Goal: Task Accomplishment & Management: Manage account settings

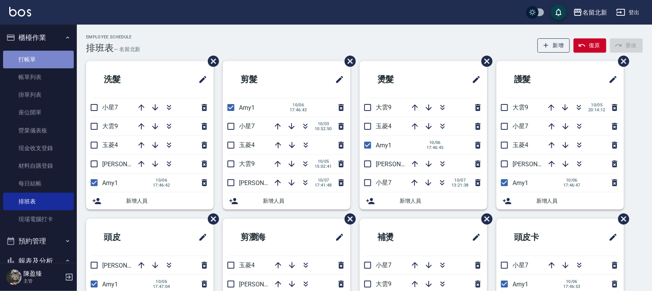
click at [40, 60] on link "打帳單" at bounding box center [38, 60] width 71 height 18
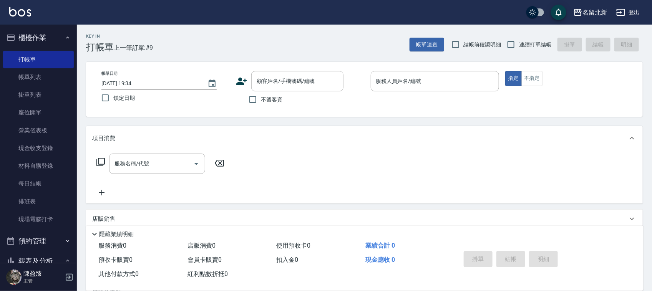
drag, startPoint x: 285, startPoint y: 94, endPoint x: 280, endPoint y: 99, distance: 7.3
click at [280, 99] on div "不留客資" at bounding box center [290, 99] width 108 height 16
click at [280, 101] on span "不留客資" at bounding box center [272, 100] width 22 height 8
click at [261, 101] on input "不留客資" at bounding box center [253, 99] width 16 height 16
checkbox input "true"
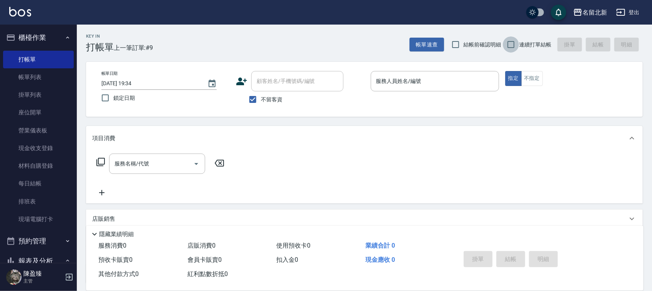
click at [518, 44] on input "連續打單結帳" at bounding box center [511, 44] width 16 height 16
checkbox input "true"
click at [438, 77] on input "服務人員姓名/編號" at bounding box center [434, 81] width 121 height 13
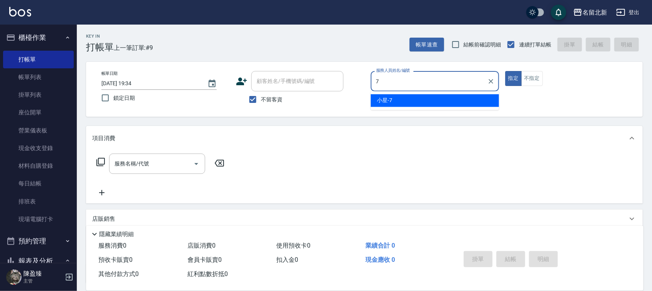
type input "小星-7"
type button "true"
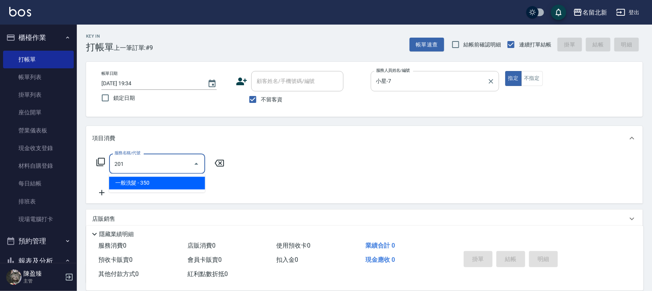
type input "一般洗髮(201)"
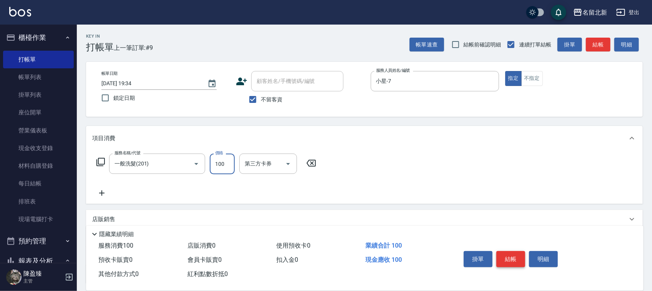
type input "100"
click at [512, 260] on button "結帳" at bounding box center [510, 259] width 29 height 16
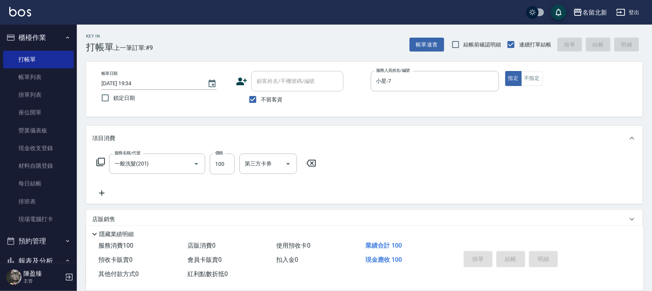
type input "[DATE] 19:35"
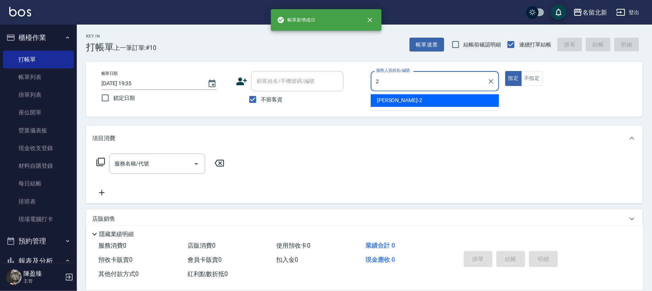
type input "詩芳-2"
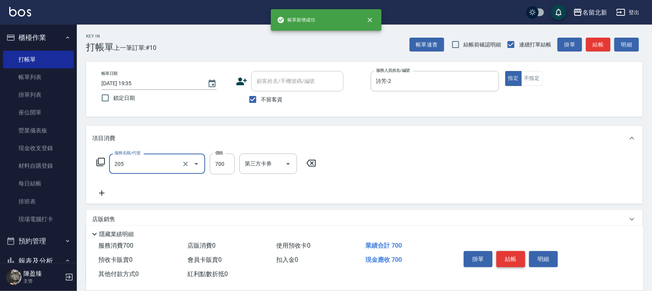
type input "精油+去角質洗(205)"
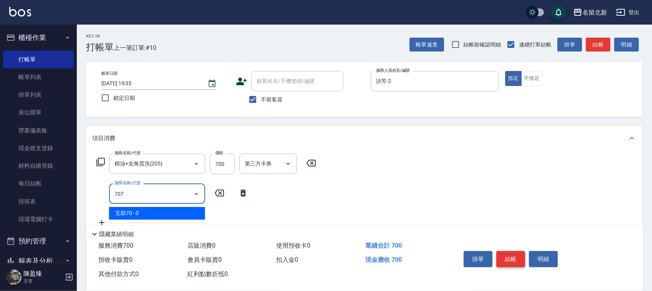
type input "互助70(707)"
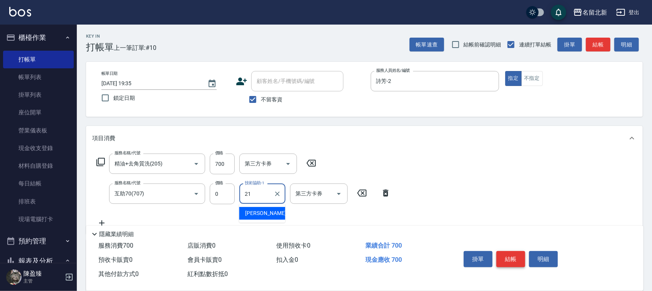
type input "[PERSON_NAME]-21"
click at [512, 259] on button "結帳" at bounding box center [510, 259] width 29 height 16
type input "[DATE] 19:36"
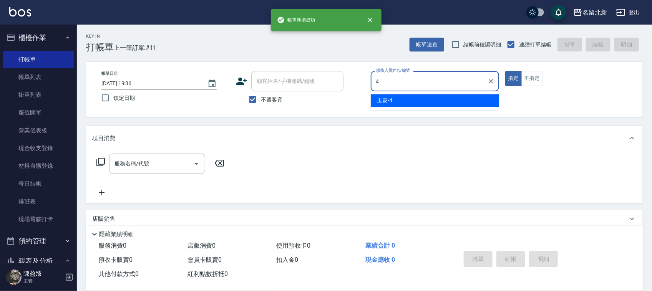
type input "玉菱-4"
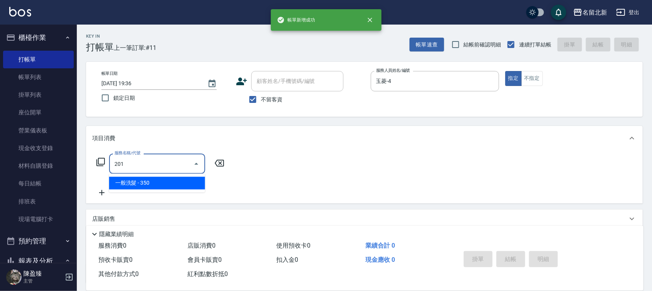
type input "一般洗髮(201)"
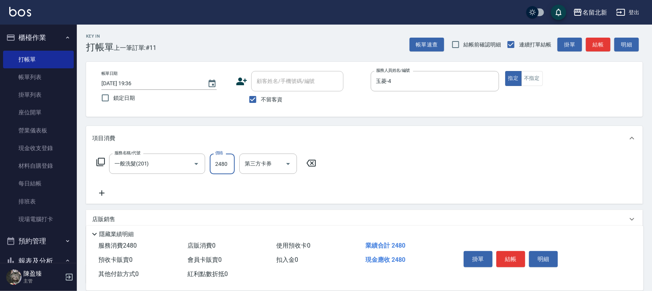
type input "2480"
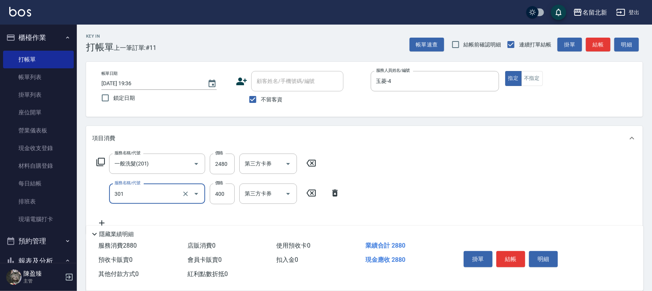
type input "造型剪髮(301)"
type input "388"
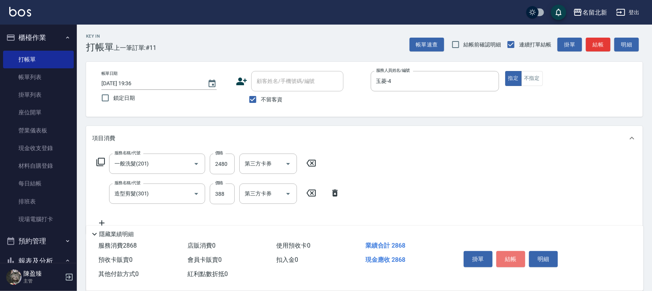
click at [512, 259] on button "結帳" at bounding box center [510, 259] width 29 height 16
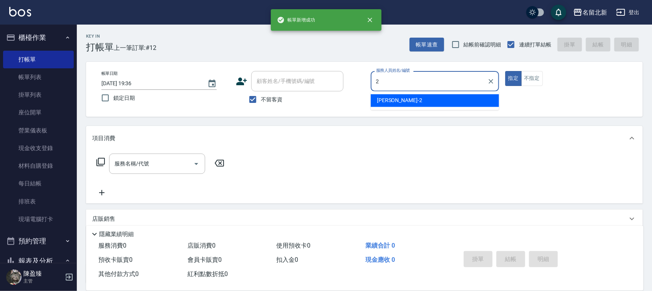
type input "詩芳-2"
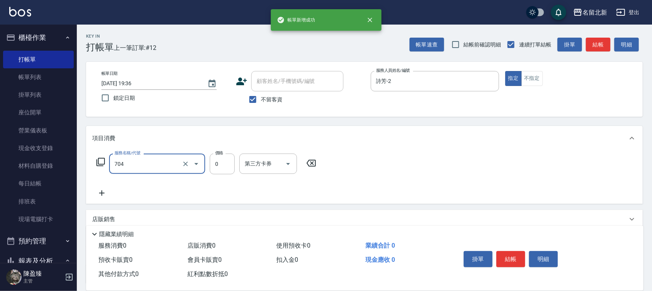
type input "精油洗.互助40(704)"
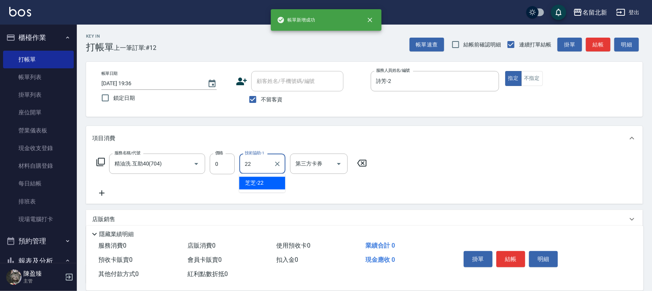
type input "芝芝-22"
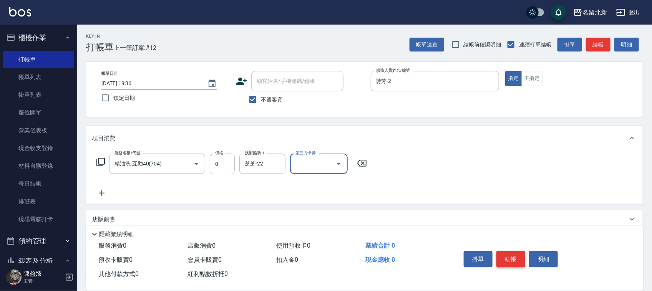
click at [512, 258] on button "結帳" at bounding box center [510, 259] width 29 height 16
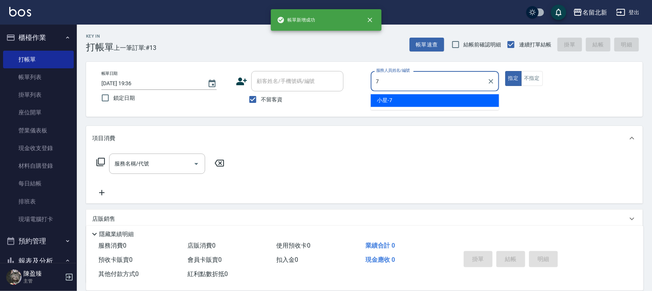
type input "小星-7"
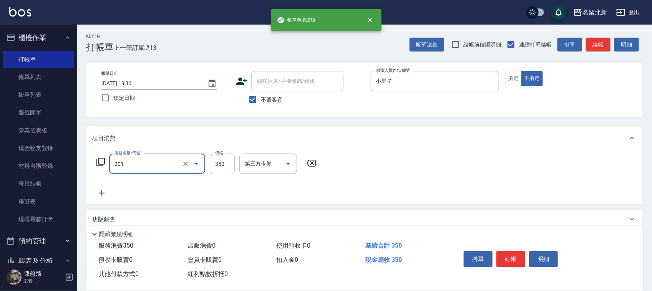
type input "一般洗髮(201)"
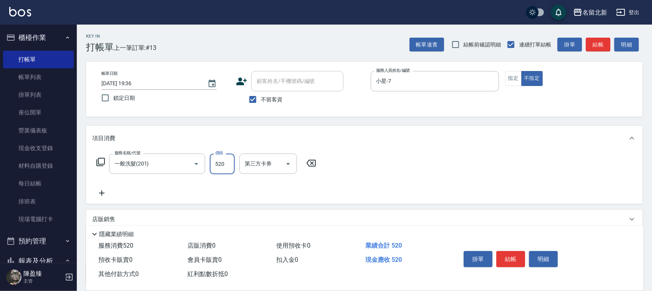
type input "520"
click at [512, 258] on button "結帳" at bounding box center [510, 259] width 29 height 16
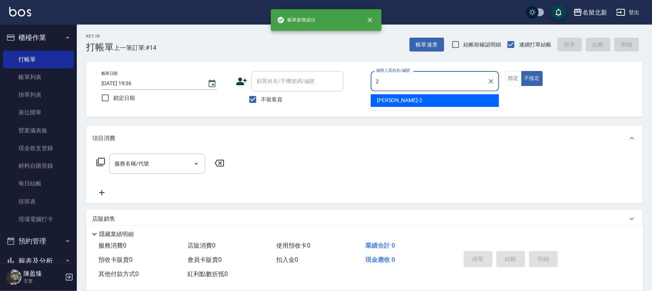
type input "2"
type button "false"
type input "詩芳-2"
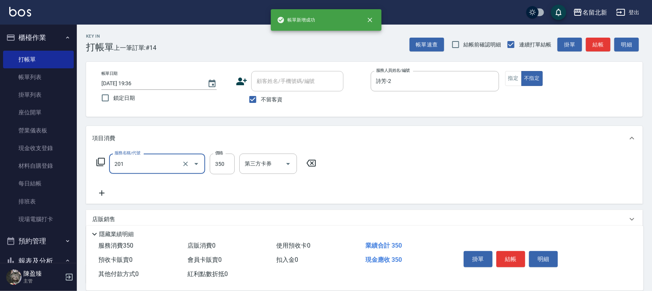
type input "一般洗髮(201)"
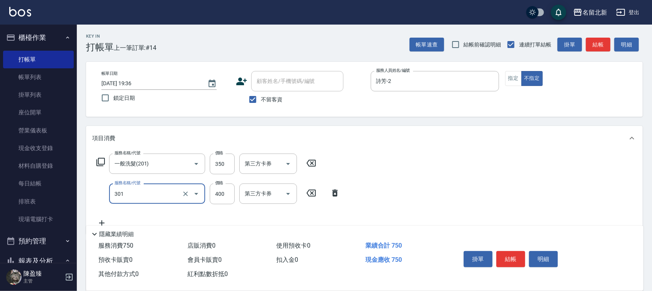
type input "造型剪髮(301)"
type input "388"
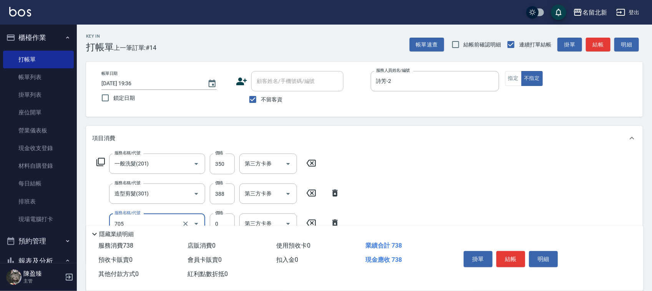
type input "互助50(705)"
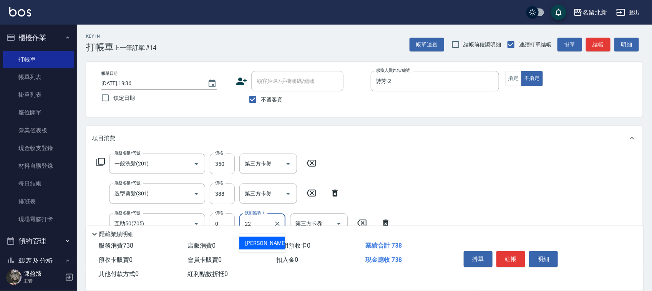
type input "芝芝-22"
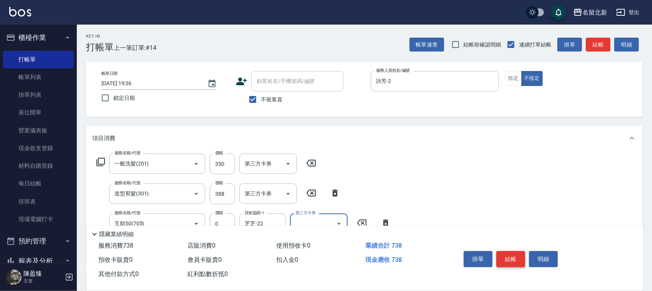
click at [512, 258] on button "結帳" at bounding box center [510, 259] width 29 height 16
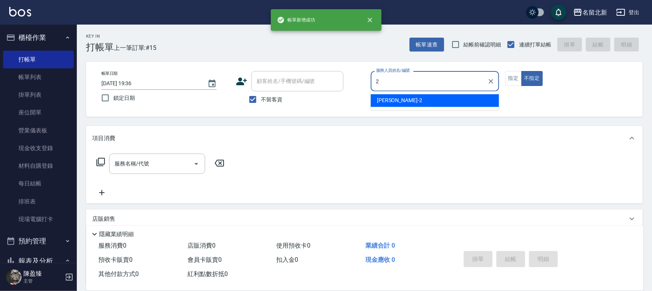
type input "詩芳-2"
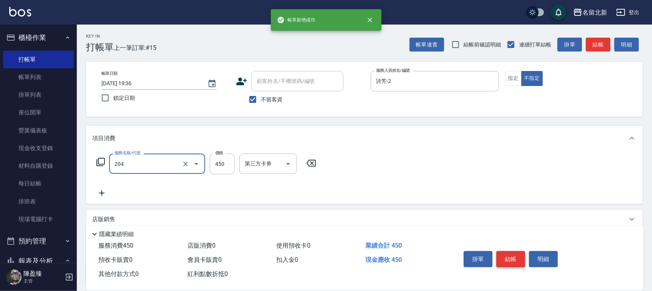
type input "髮質調理洗髮(204)"
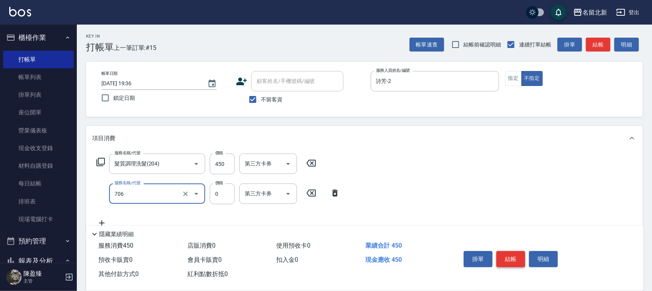
type input "互助60(706)"
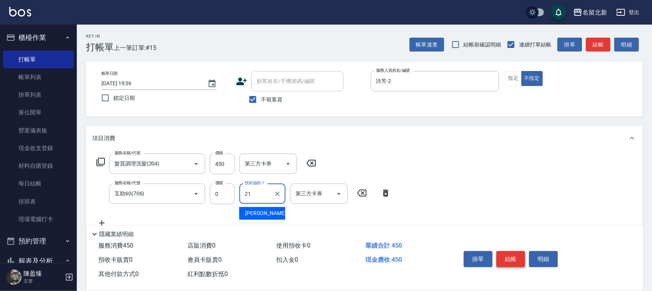
type input "[PERSON_NAME]-21"
click at [512, 258] on button "結帳" at bounding box center [510, 259] width 29 height 16
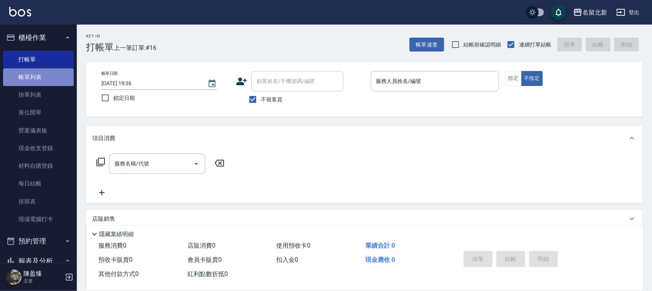
click at [47, 71] on link "帳單列表" at bounding box center [38, 77] width 71 height 18
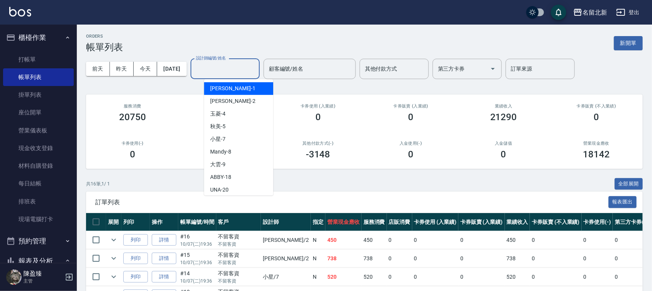
click at [244, 68] on input "設計師編號/姓名" at bounding box center [225, 68] width 62 height 13
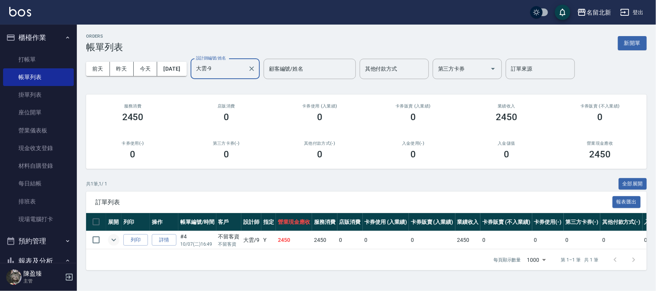
type input "大雲-9"
click at [111, 240] on icon "expand row" at bounding box center [113, 239] width 9 height 9
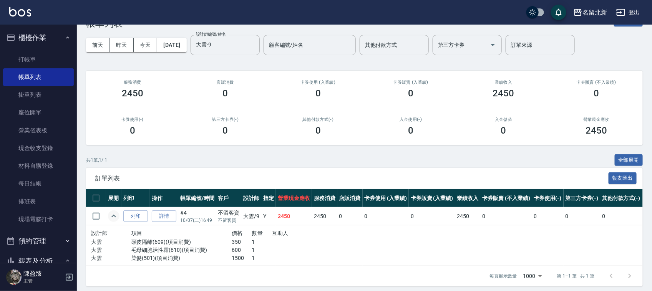
scroll to position [35, 0]
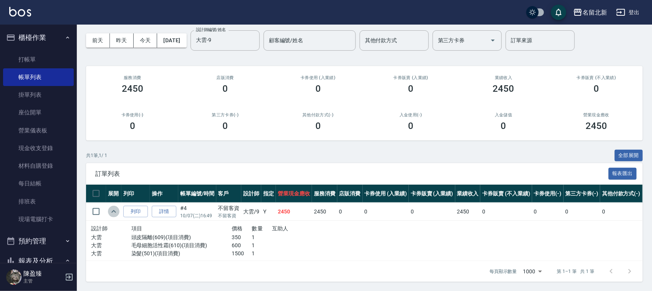
click at [116, 207] on icon "expand row" at bounding box center [113, 211] width 9 height 9
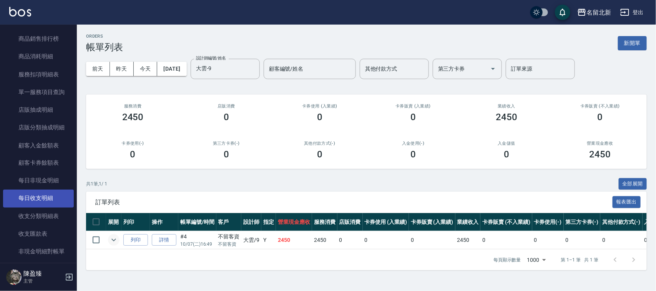
scroll to position [432, 0]
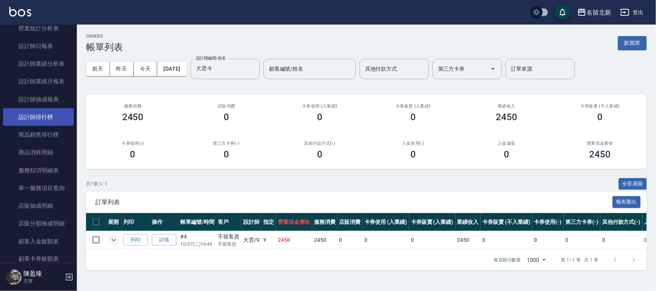
click at [45, 122] on link "設計師排行榜" at bounding box center [38, 117] width 71 height 18
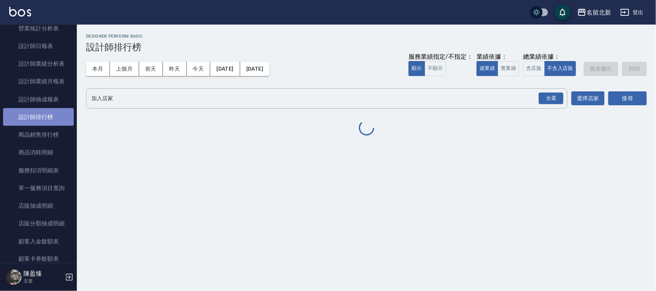
click at [39, 114] on link "設計師排行榜" at bounding box center [38, 117] width 71 height 18
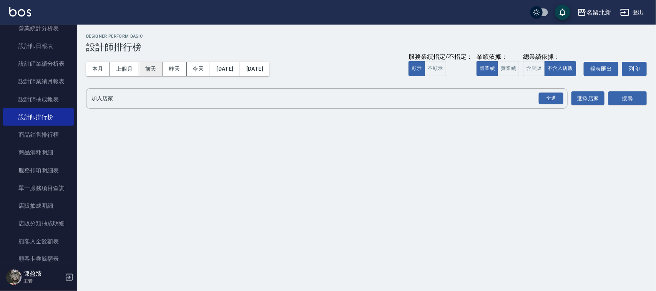
drag, startPoint x: 96, startPoint y: 65, endPoint x: 153, endPoint y: 73, distance: 57.4
click at [100, 69] on button "本月" at bounding box center [98, 69] width 24 height 14
drag, startPoint x: 196, startPoint y: 73, endPoint x: 356, endPoint y: 76, distance: 159.8
click at [196, 73] on button "今天" at bounding box center [199, 69] width 24 height 14
drag, startPoint x: 544, startPoint y: 99, endPoint x: 582, endPoint y: 97, distance: 38.1
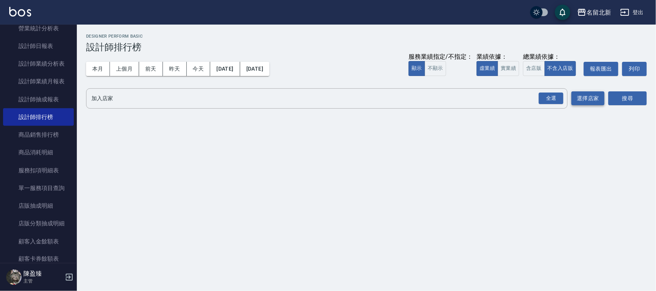
click at [548, 99] on div "全選" at bounding box center [551, 99] width 25 height 12
click at [628, 98] on button "搜尋" at bounding box center [627, 99] width 38 height 14
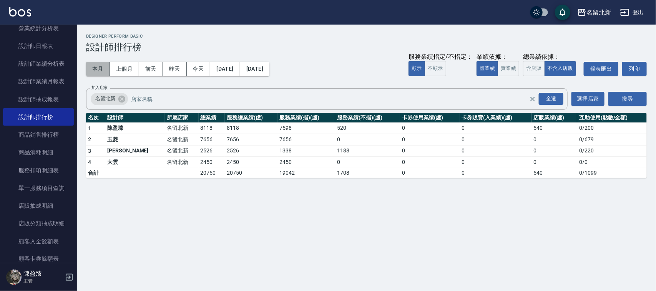
click at [103, 64] on button "本月" at bounding box center [98, 69] width 24 height 14
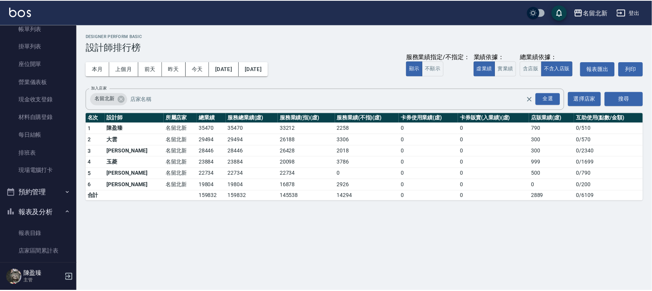
scroll to position [48, 0]
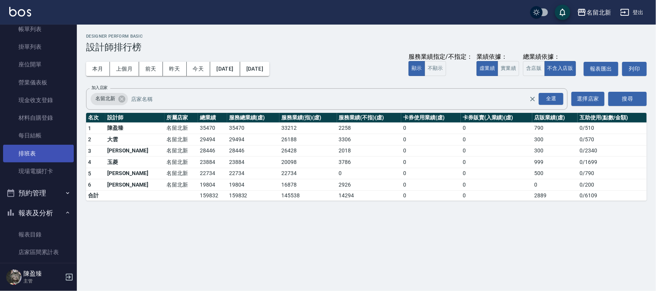
drag, startPoint x: 35, startPoint y: 151, endPoint x: 46, endPoint y: 153, distance: 11.3
click at [35, 151] on link "排班表" at bounding box center [38, 154] width 71 height 18
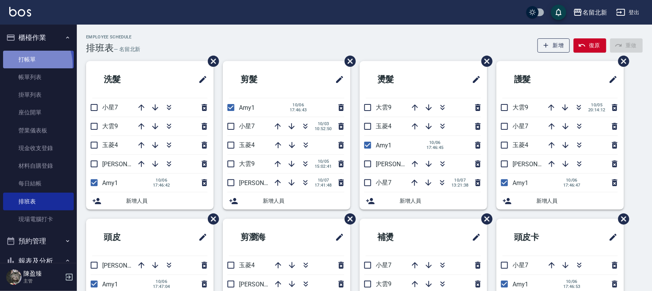
click at [23, 65] on link "打帳單" at bounding box center [38, 60] width 71 height 18
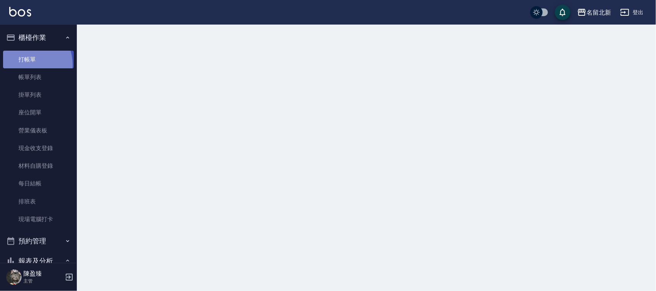
click at [24, 65] on link "打帳單" at bounding box center [38, 60] width 71 height 18
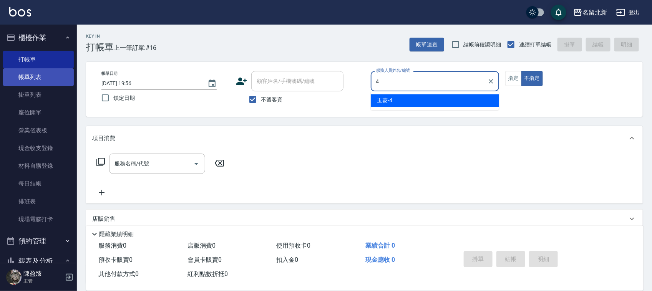
type input "玉菱-4"
type button "false"
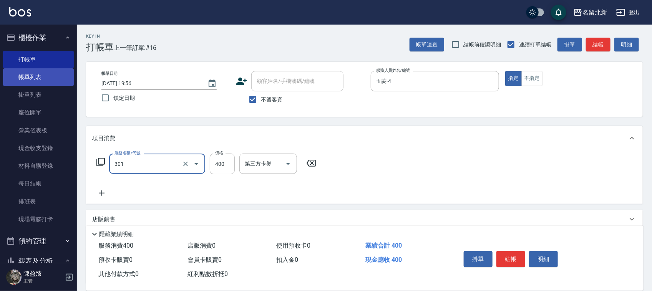
type input "造型剪髮(301)"
type input "388"
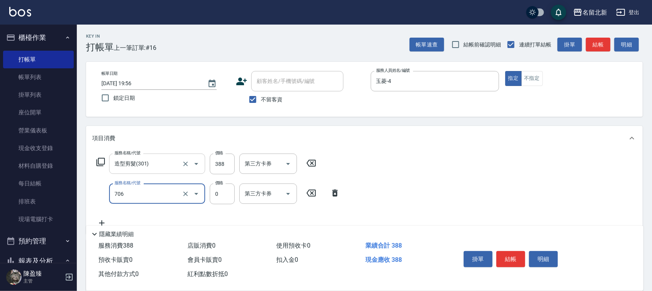
type input "互助60(706)"
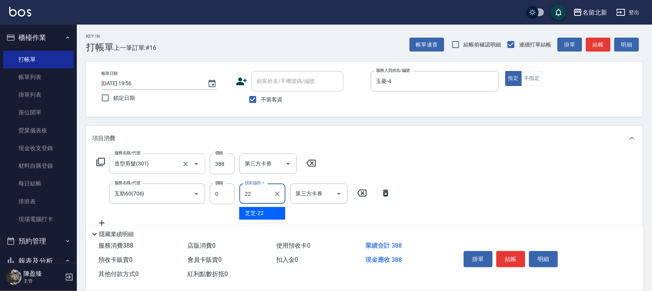
type input "芝芝-22"
click at [511, 254] on button "結帳" at bounding box center [510, 259] width 29 height 16
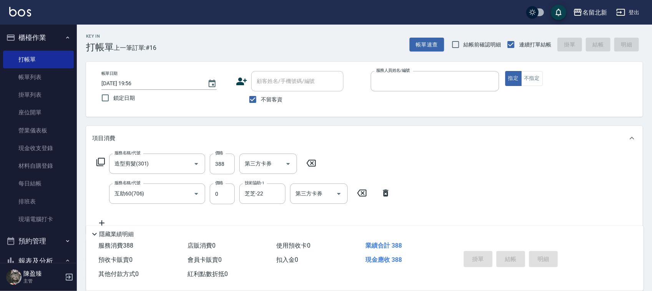
type input "2"
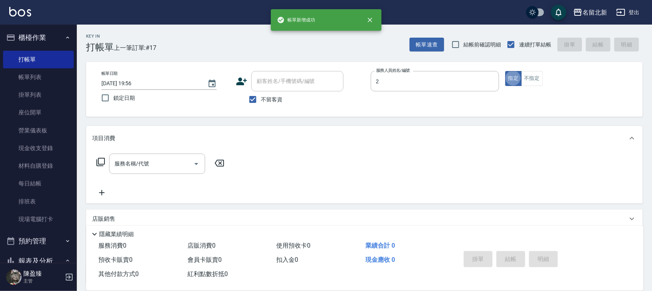
type input "詩芳-2"
type button "true"
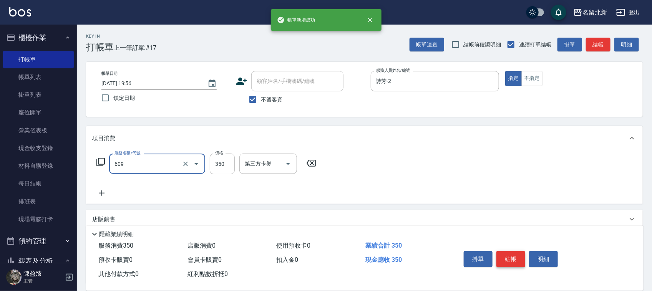
type input "頭皮隔離(609)"
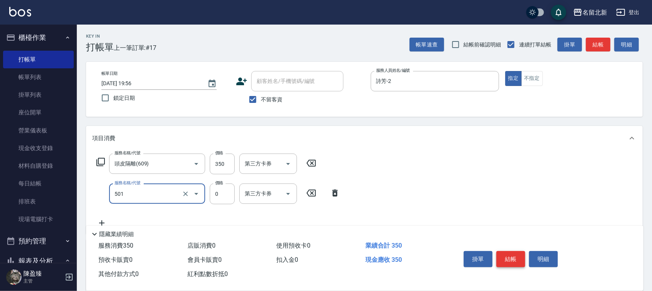
type input "染髮(501)"
type input "1500"
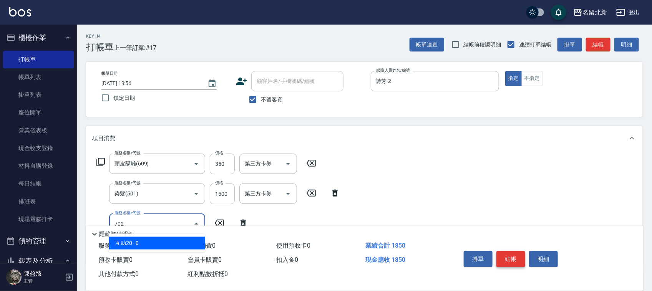
type input "互助20(702)"
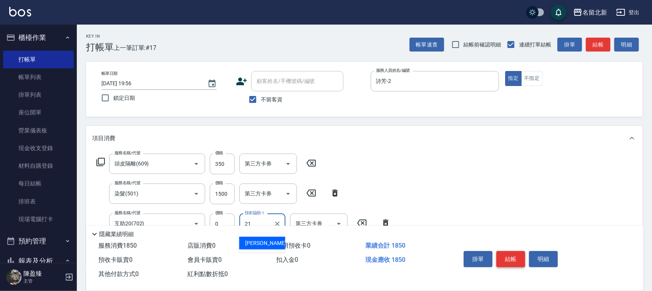
type input "[PERSON_NAME]-21"
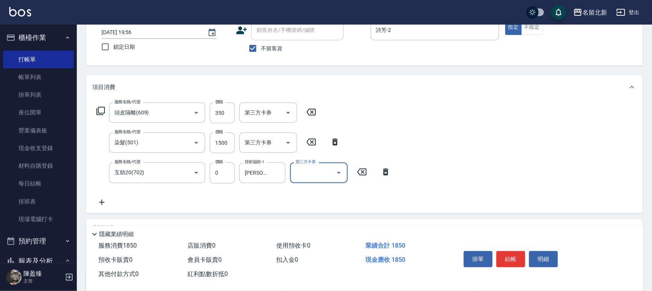
scroll to position [126, 0]
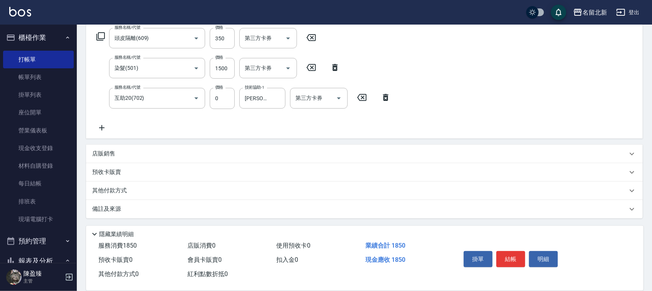
click at [120, 191] on p "其他付款方式" at bounding box center [111, 191] width 38 height 8
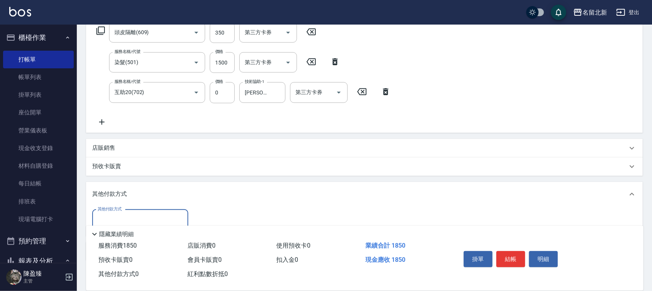
scroll to position [174, 0]
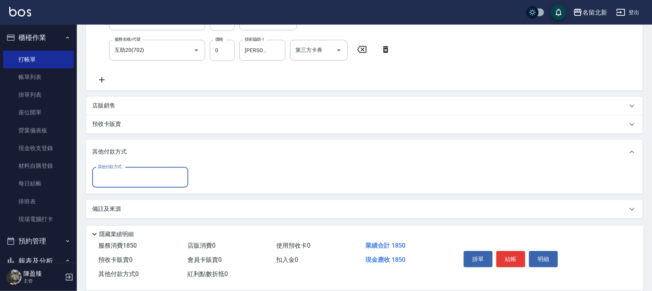
click at [118, 182] on input "其他付款方式" at bounding box center [140, 177] width 89 height 13
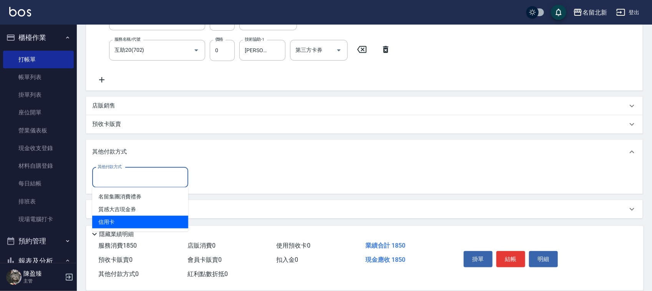
click at [127, 221] on span "信用卡" at bounding box center [140, 222] width 96 height 13
type input "信用卡"
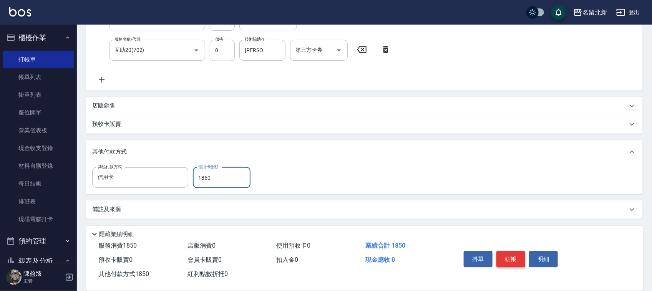
type input "1850"
click at [501, 254] on button "結帳" at bounding box center [510, 259] width 29 height 16
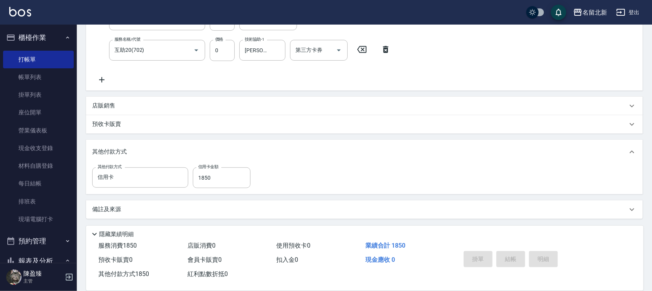
type input "[DATE] 19:57"
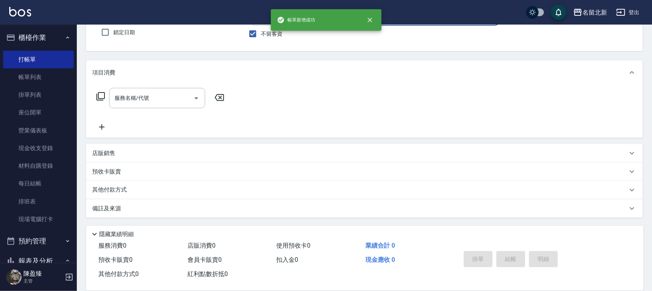
scroll to position [0, 0]
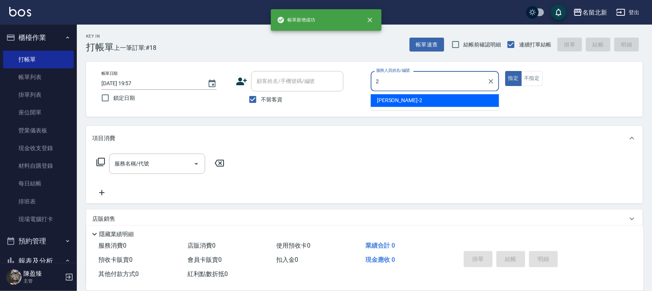
type input "詩芳-2"
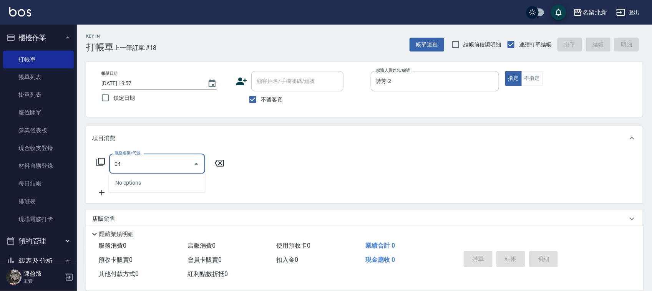
type input "0"
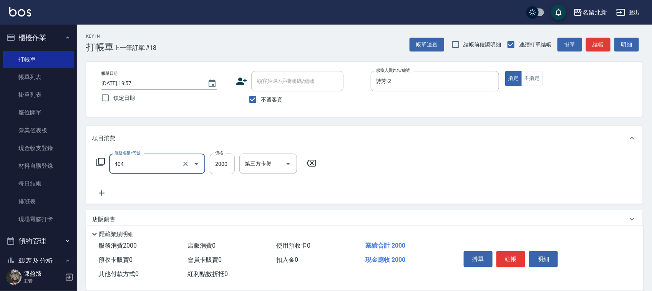
type input "QQ燙200(404)"
type input "2930"
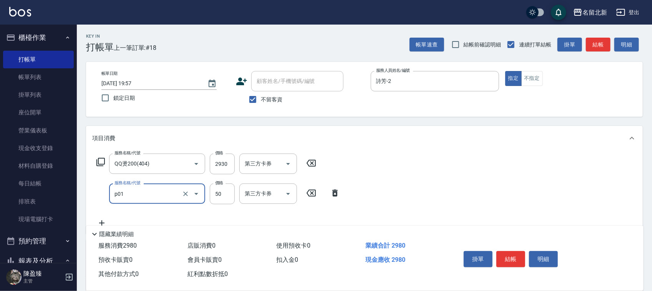
type input "入公司(p01)"
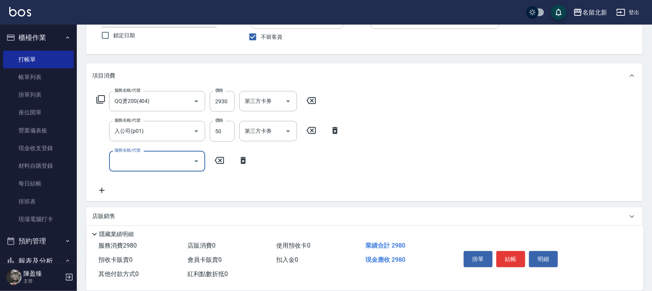
scroll to position [125, 0]
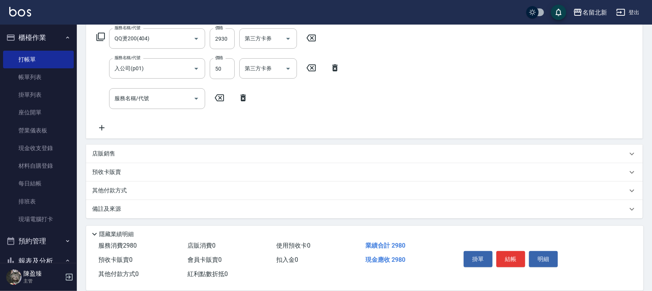
drag, startPoint x: 104, startPoint y: 191, endPoint x: 109, endPoint y: 193, distance: 5.7
click at [104, 191] on p "其他付款方式" at bounding box center [111, 191] width 38 height 8
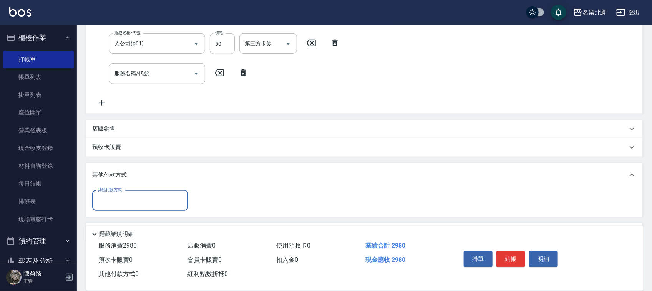
scroll to position [173, 0]
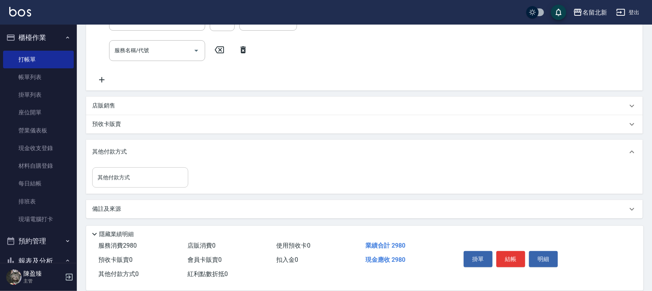
drag, startPoint x: 118, startPoint y: 191, endPoint x: 123, endPoint y: 179, distance: 12.1
click at [122, 184] on div "其他付款方式 其他付款方式" at bounding box center [364, 179] width 557 height 30
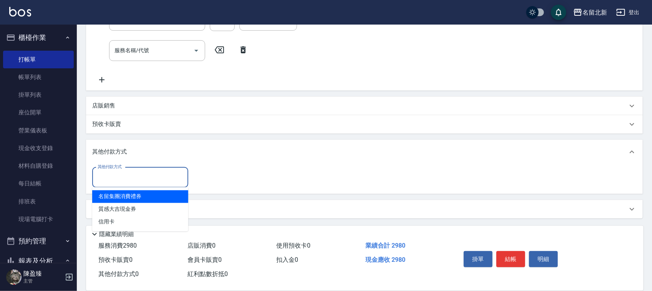
click at [123, 178] on input "其他付款方式" at bounding box center [140, 177] width 89 height 13
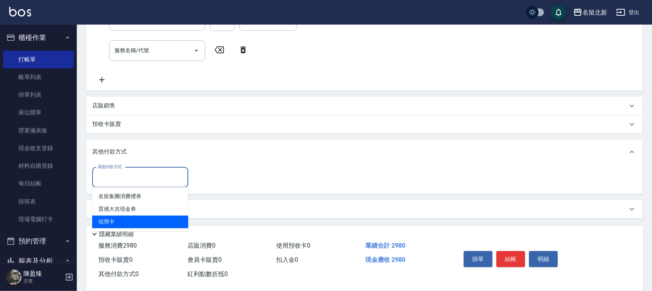
click at [133, 226] on span "信用卡" at bounding box center [140, 222] width 96 height 13
type input "信用卡"
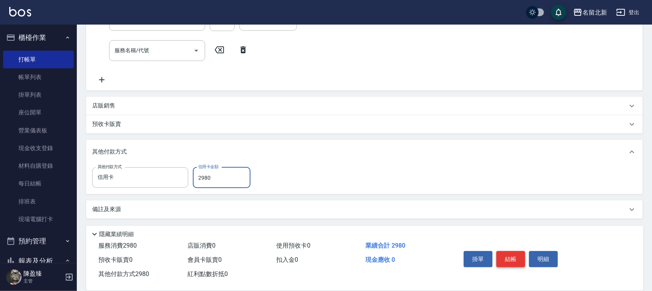
type input "2980"
click at [509, 260] on button "結帳" at bounding box center [510, 259] width 29 height 16
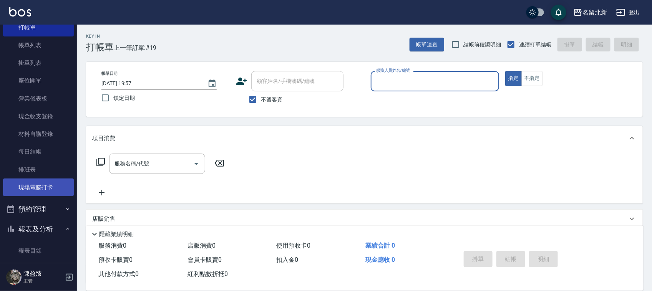
scroll to position [96, 0]
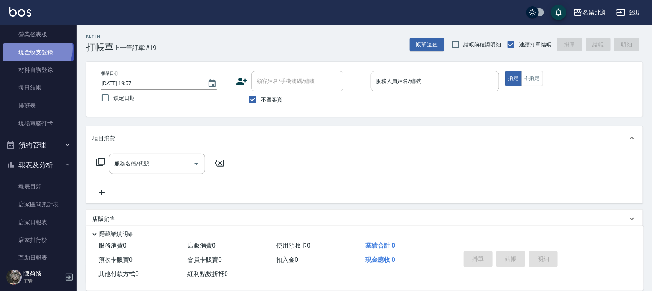
click at [33, 48] on link "現金收支登錄" at bounding box center [38, 52] width 71 height 18
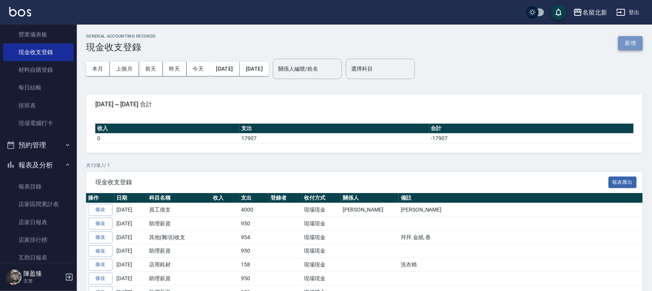
click at [634, 44] on button "新增" at bounding box center [630, 43] width 25 height 14
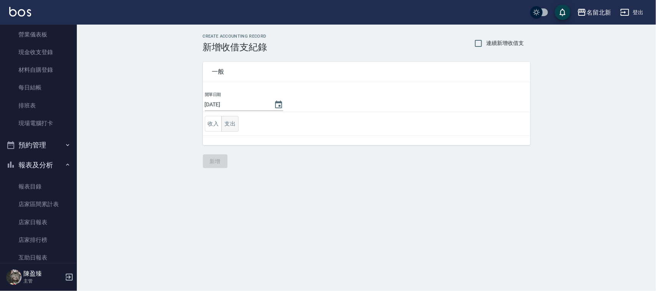
click at [222, 124] on div "收入 支出" at bounding box center [222, 124] width 34 height 16
click at [235, 127] on button "支出" at bounding box center [229, 124] width 17 height 16
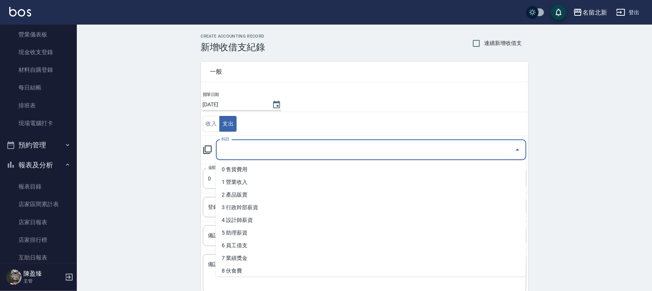
click at [250, 147] on input "科目" at bounding box center [365, 149] width 292 height 13
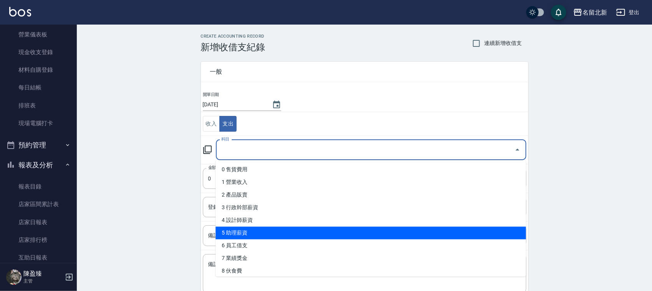
click at [281, 226] on ul "0 售貨費用 1 營業收入 2 產品販賣 3 行政幹部薪資 4 設計師薪資 5 助理薪資 6 員工借支 7 業績獎金 8 伙食費 9 勞健保勞退費 10 房屋…" at bounding box center [370, 219] width 310 height 116
click at [285, 229] on li "5 助理薪資" at bounding box center [370, 233] width 310 height 13
type input "5 助理薪資"
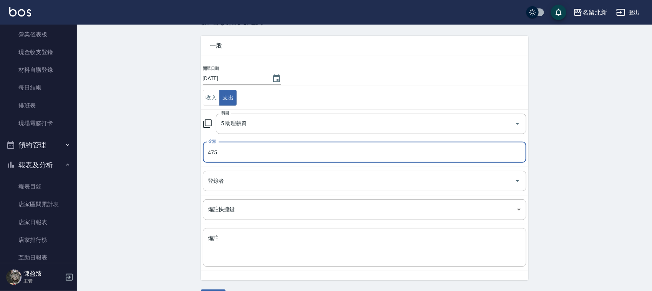
scroll to position [48, 0]
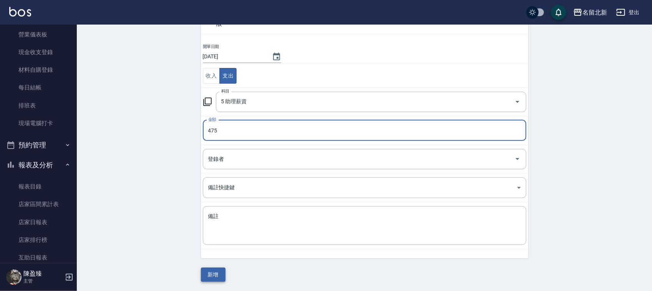
type input "475"
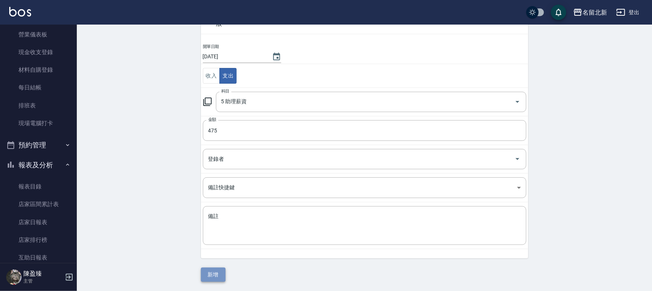
click at [216, 272] on button "新增" at bounding box center [213, 275] width 25 height 14
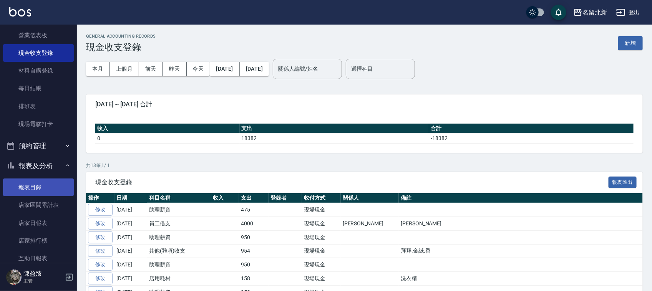
scroll to position [96, 0]
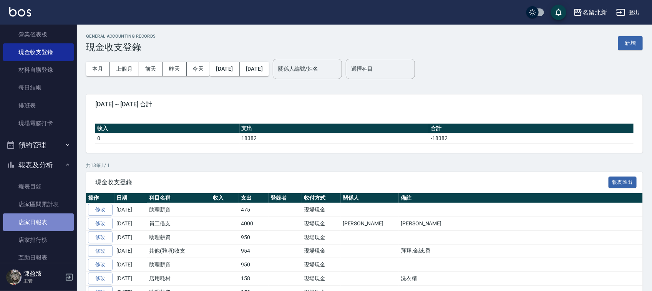
click at [45, 227] on link "店家日報表" at bounding box center [38, 223] width 71 height 18
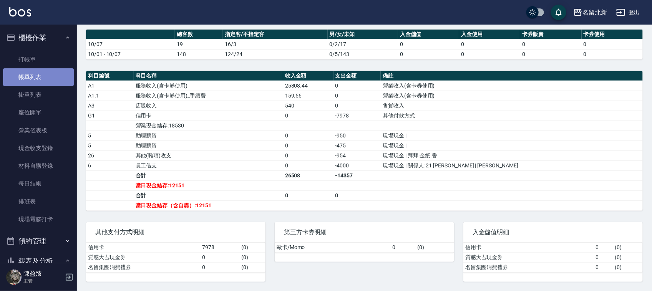
click at [39, 77] on link "帳單列表" at bounding box center [38, 77] width 71 height 18
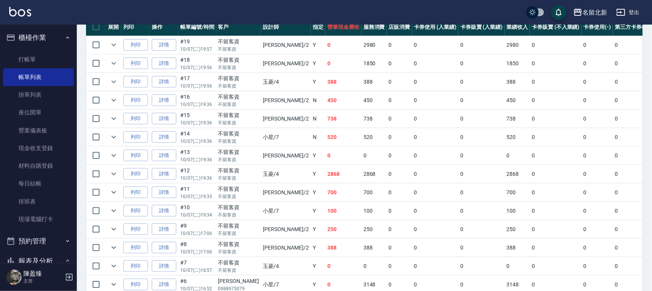
scroll to position [331, 0]
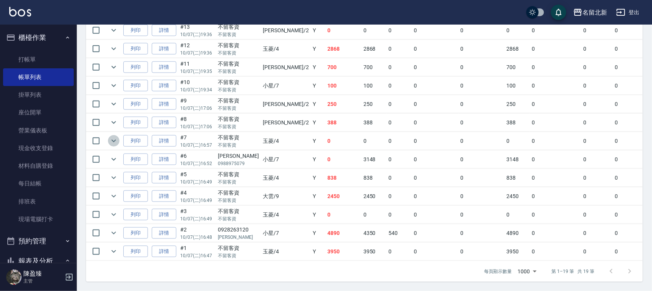
click at [115, 136] on icon "expand row" at bounding box center [113, 140] width 9 height 9
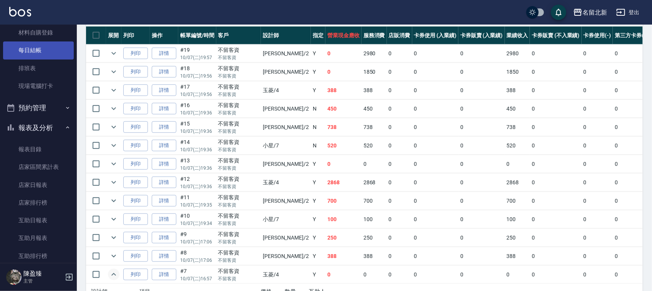
scroll to position [144, 0]
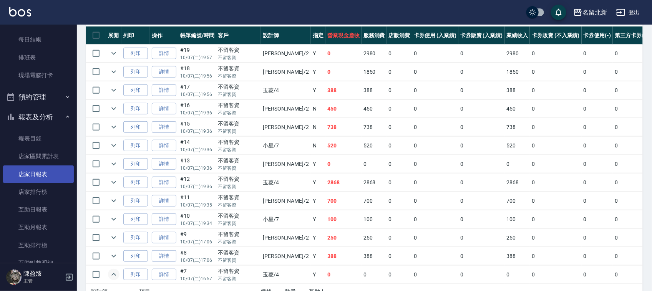
click at [49, 173] on link "店家日報表" at bounding box center [38, 175] width 71 height 18
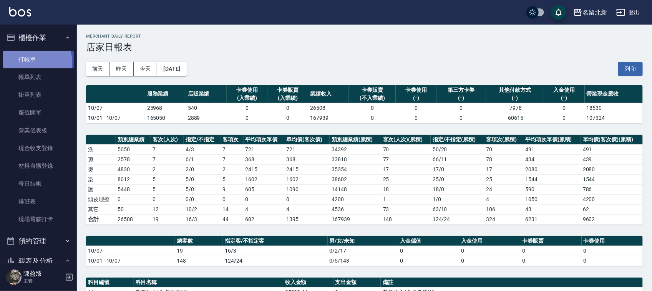
click at [30, 62] on link "打帳單" at bounding box center [38, 60] width 71 height 18
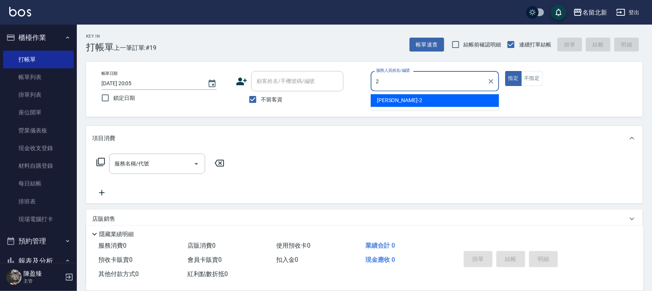
type input "詩芳-2"
type button "true"
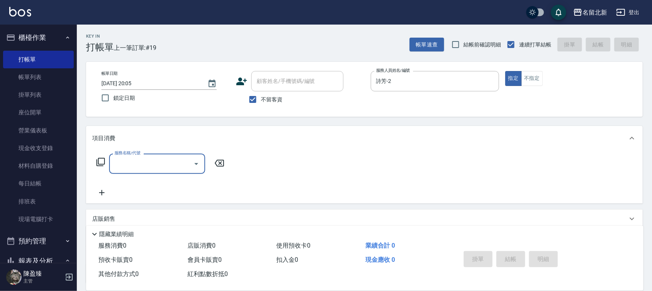
type input "0"
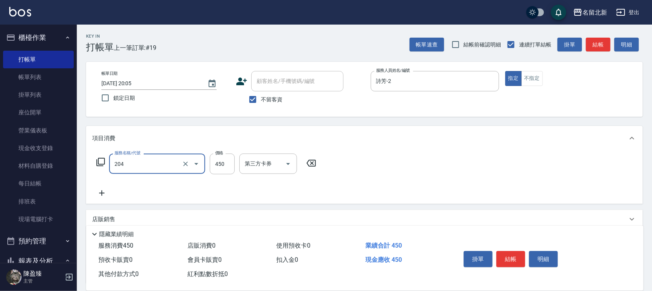
type input "髮質調理洗髮(204)"
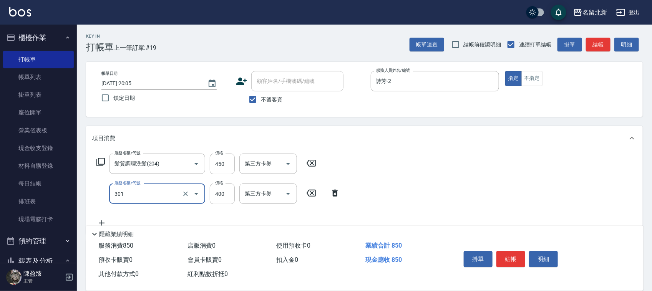
type input "造型剪髮(301)"
type input "380"
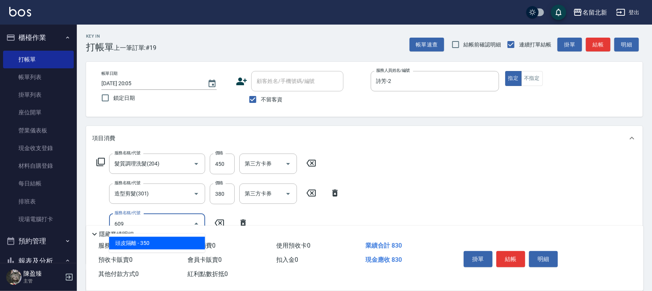
type input "頭皮隔離(609)"
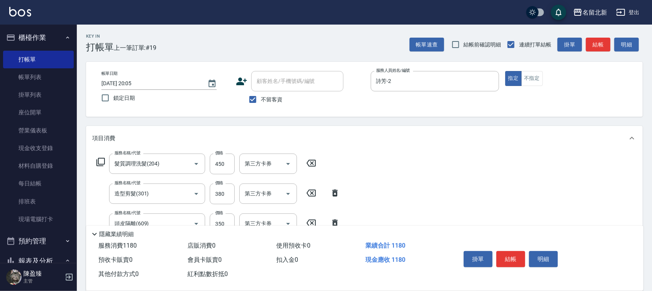
type input "染髮(501)"
type input "1200"
type input "互助100(710)"
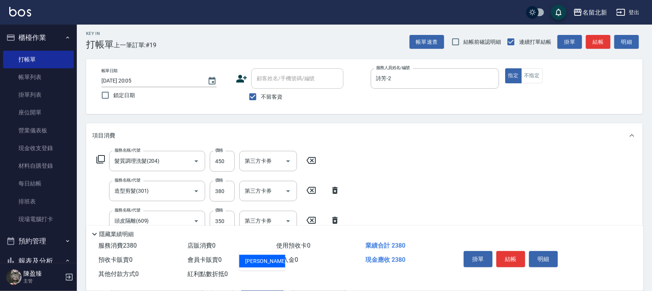
type input "[PERSON_NAME]-21"
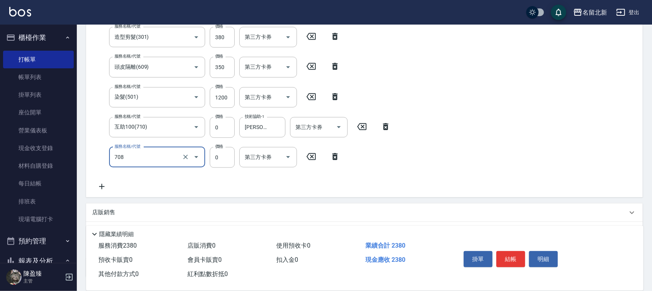
type input "互助80(708)"
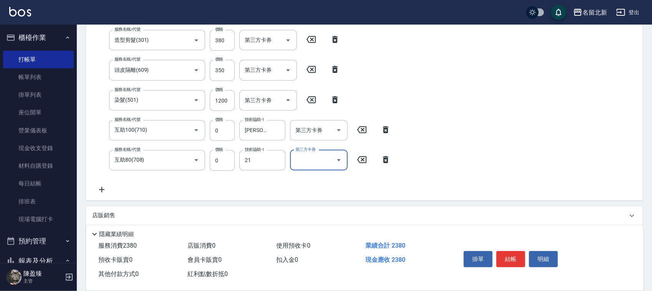
type input "[PERSON_NAME]-21"
click at [511, 261] on button "結帳" at bounding box center [510, 259] width 29 height 16
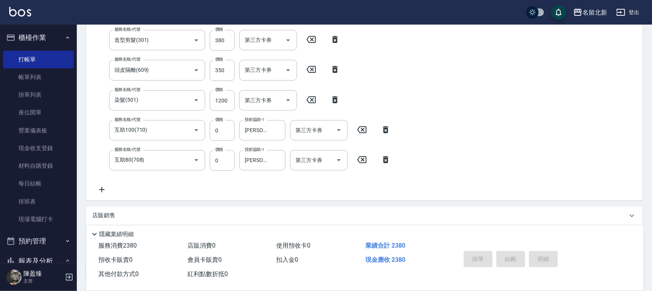
type input "[DATE] 20:06"
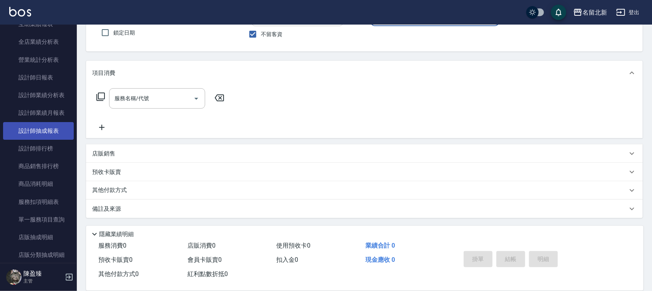
scroll to position [384, 0]
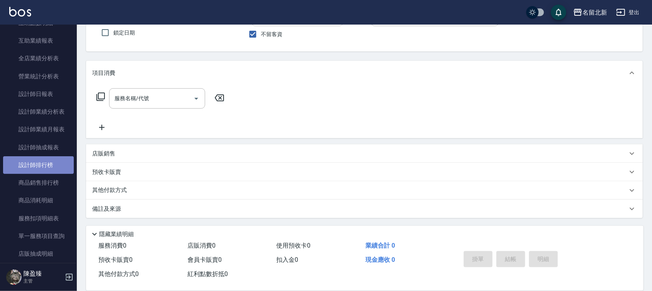
click at [49, 162] on link "設計師排行榜" at bounding box center [38, 165] width 71 height 18
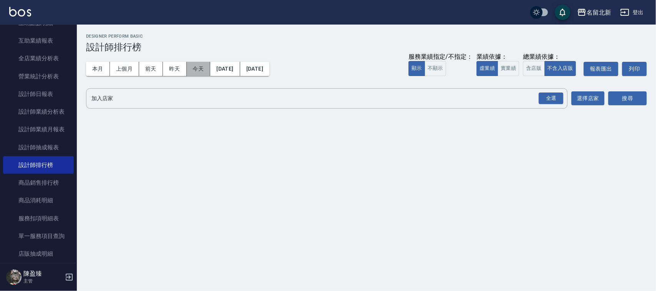
click at [197, 65] on button "今天" at bounding box center [199, 69] width 24 height 14
drag, startPoint x: 544, startPoint y: 88, endPoint x: 554, endPoint y: 98, distance: 14.1
click at [546, 92] on div "全選" at bounding box center [550, 98] width 27 height 20
drag, startPoint x: 554, startPoint y: 98, endPoint x: 570, endPoint y: 108, distance: 19.3
click at [554, 98] on div "全選" at bounding box center [551, 99] width 25 height 12
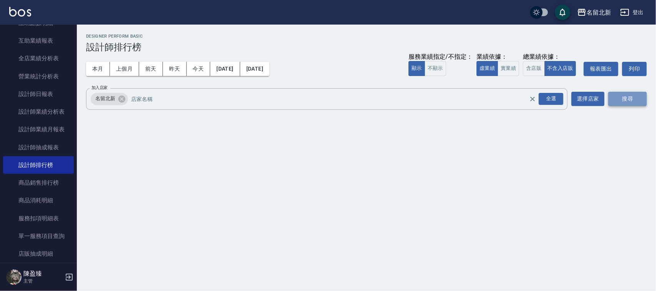
click at [626, 101] on button "搜尋" at bounding box center [627, 99] width 38 height 14
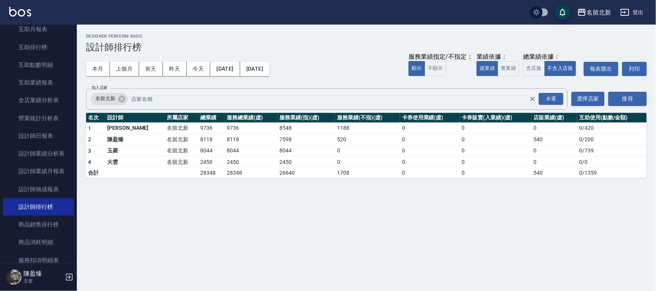
scroll to position [384, 0]
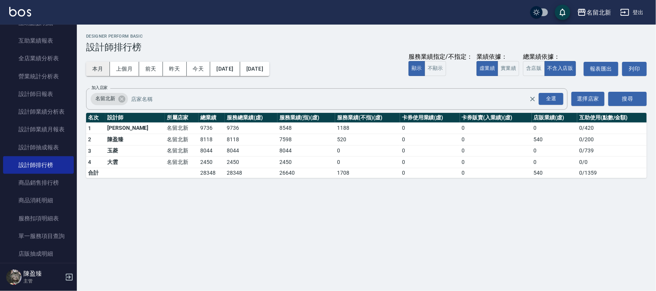
click at [100, 66] on button "本月" at bounding box center [98, 69] width 24 height 14
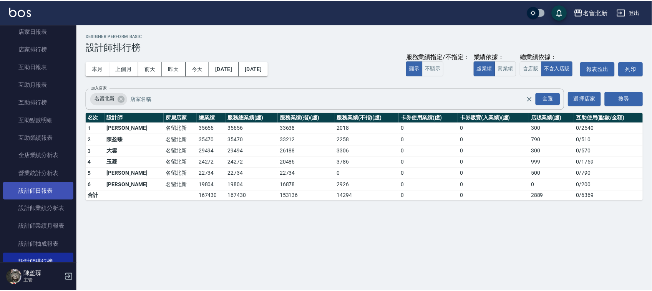
scroll to position [192, 0]
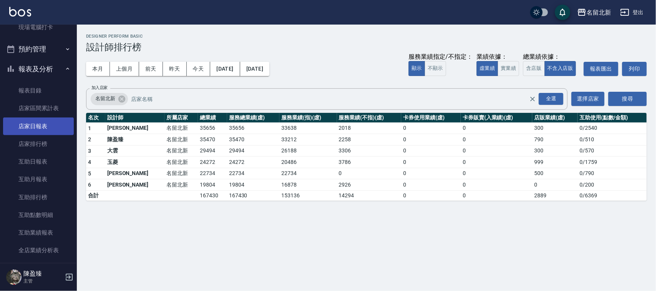
click at [43, 124] on link "店家日報表" at bounding box center [38, 127] width 71 height 18
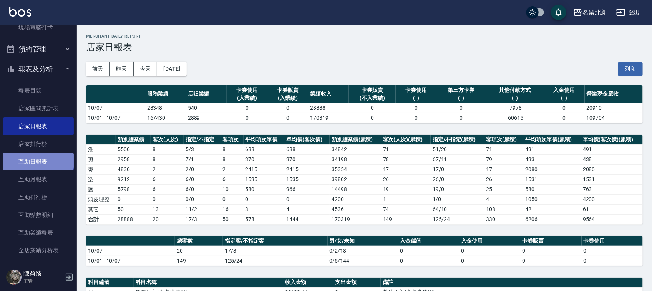
click at [38, 158] on link "互助日報表" at bounding box center [38, 162] width 71 height 18
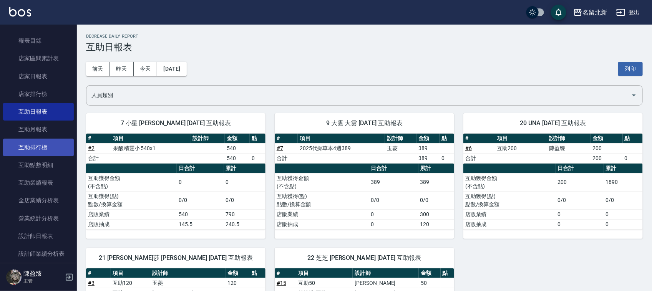
scroll to position [144, 0]
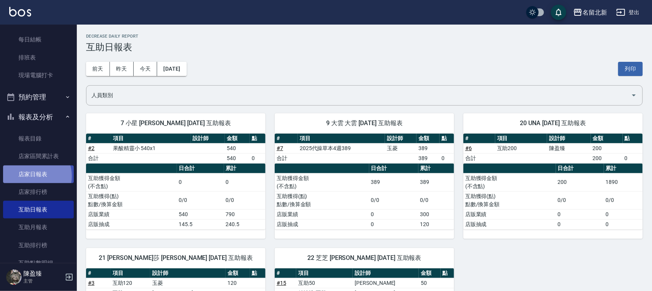
click at [35, 176] on link "店家日報表" at bounding box center [38, 175] width 71 height 18
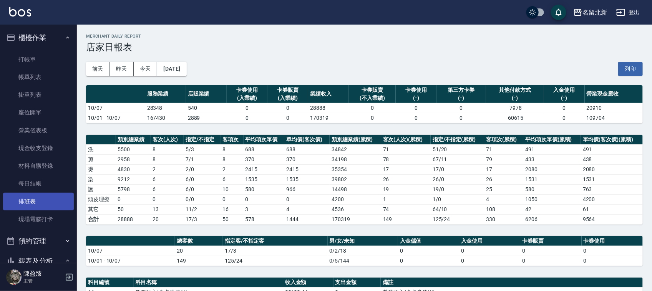
click at [22, 200] on link "排班表" at bounding box center [38, 202] width 71 height 18
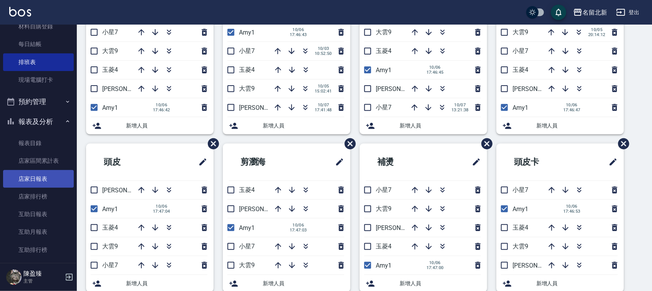
scroll to position [144, 0]
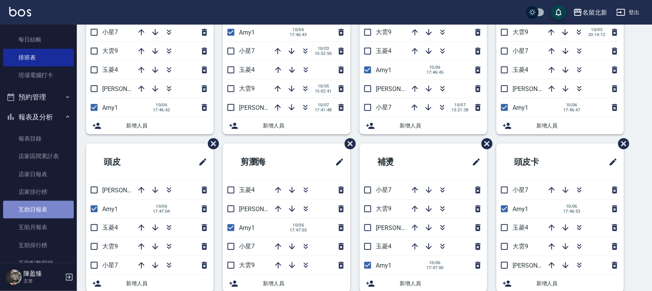
click at [48, 212] on link "互助日報表" at bounding box center [38, 210] width 71 height 18
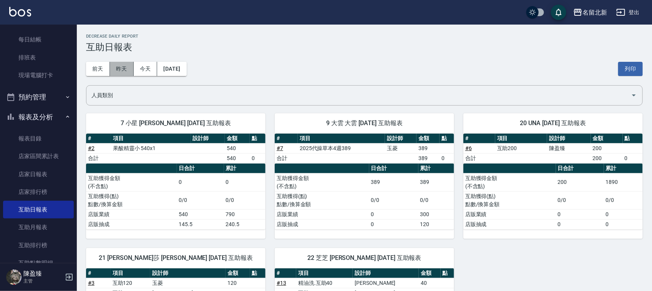
click at [122, 74] on button "昨天" at bounding box center [122, 69] width 24 height 14
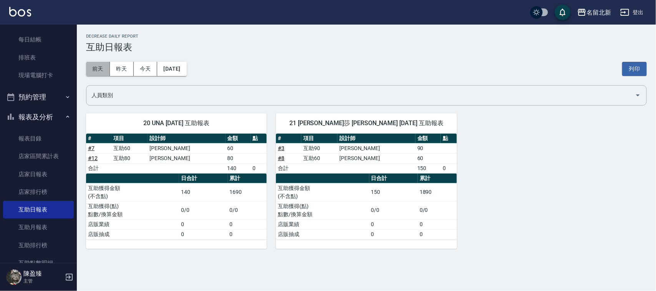
click at [97, 71] on button "前天" at bounding box center [98, 69] width 24 height 14
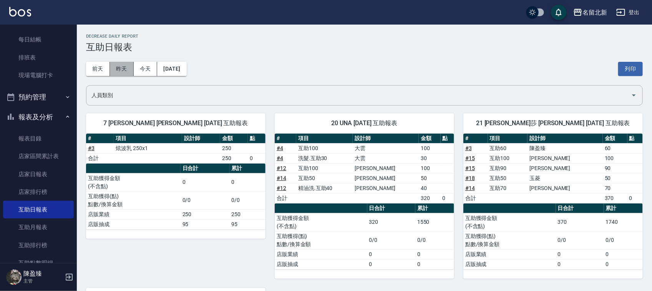
drag, startPoint x: 116, startPoint y: 68, endPoint x: 125, endPoint y: 63, distance: 10.0
click at [120, 66] on button "昨天" at bounding box center [122, 69] width 24 height 14
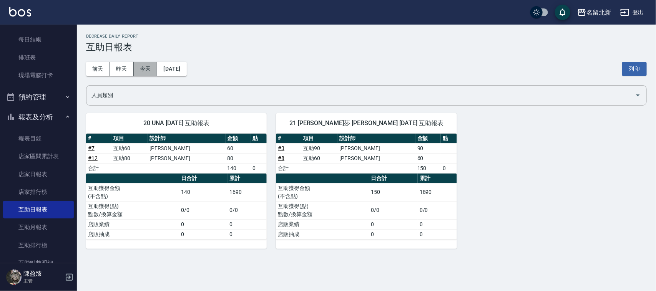
drag, startPoint x: 143, startPoint y: 70, endPoint x: 146, endPoint y: 73, distance: 4.7
click at [146, 73] on button "今天" at bounding box center [146, 69] width 24 height 14
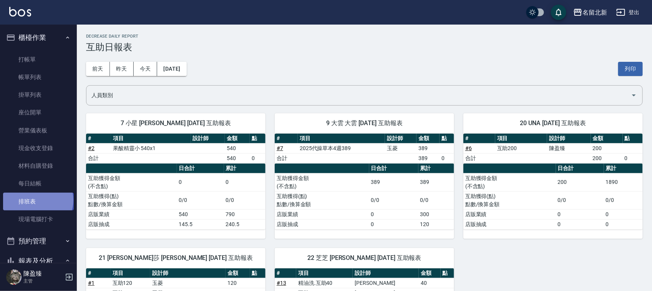
click at [37, 200] on link "排班表" at bounding box center [38, 202] width 71 height 18
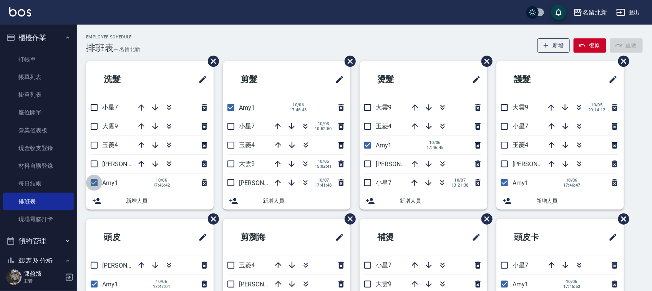
click at [91, 182] on input "checkbox" at bounding box center [94, 183] width 16 height 16
checkbox input "false"
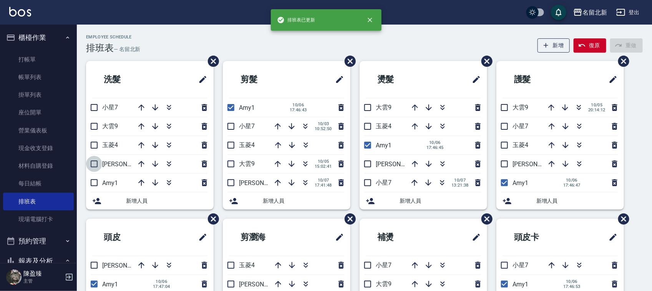
drag, startPoint x: 93, startPoint y: 166, endPoint x: 93, endPoint y: 148, distance: 18.4
click at [93, 166] on input "checkbox" at bounding box center [94, 164] width 16 height 16
checkbox input "true"
click at [95, 143] on input "checkbox" at bounding box center [94, 145] width 16 height 16
checkbox input "true"
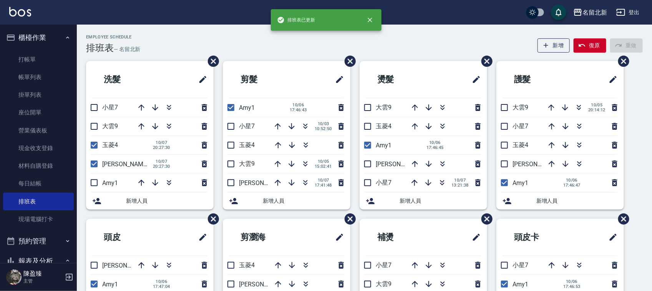
drag, startPoint x: 229, startPoint y: 107, endPoint x: 231, endPoint y: 123, distance: 16.7
click at [229, 107] on input "checkbox" at bounding box center [231, 107] width 16 height 16
checkbox input "false"
drag, startPoint x: 232, startPoint y: 143, endPoint x: 224, endPoint y: 171, distance: 29.4
click at [233, 145] on input "checkbox" at bounding box center [231, 145] width 16 height 16
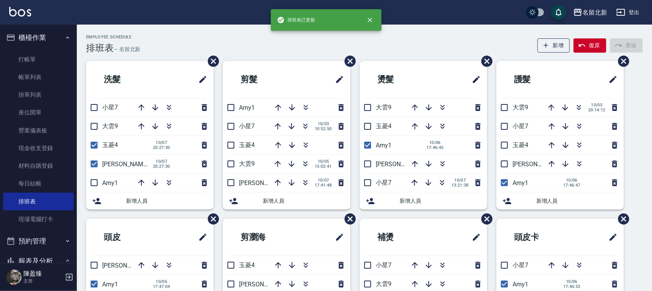
checkbox input "true"
click at [234, 181] on input "checkbox" at bounding box center [231, 183] width 16 height 16
checkbox input "true"
click at [364, 146] on input "checkbox" at bounding box center [368, 145] width 16 height 16
checkbox input "false"
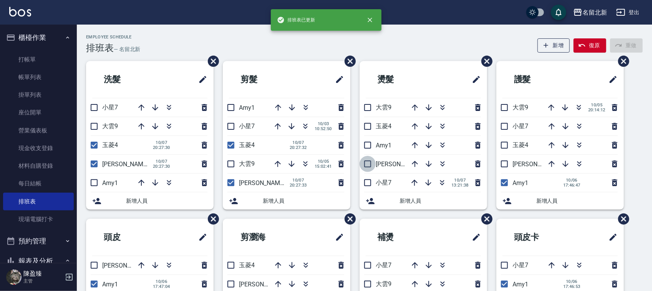
click at [369, 161] on input "checkbox" at bounding box center [368, 164] width 16 height 16
checkbox input "true"
click at [371, 126] on input "checkbox" at bounding box center [368, 126] width 16 height 16
checkbox input "true"
drag, startPoint x: 506, startPoint y: 164, endPoint x: 508, endPoint y: 145, distance: 18.9
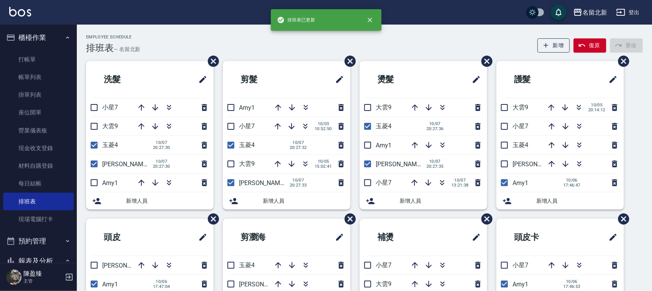
click at [506, 162] on input "checkbox" at bounding box center [504, 164] width 16 height 16
checkbox input "true"
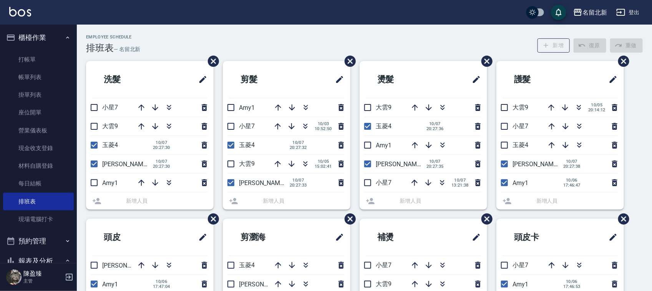
click at [503, 143] on input "checkbox" at bounding box center [504, 145] width 16 height 16
checkbox input "true"
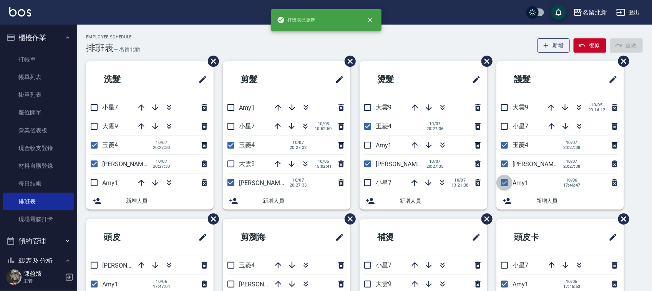
click at [504, 184] on input "checkbox" at bounding box center [504, 183] width 16 height 16
checkbox input "false"
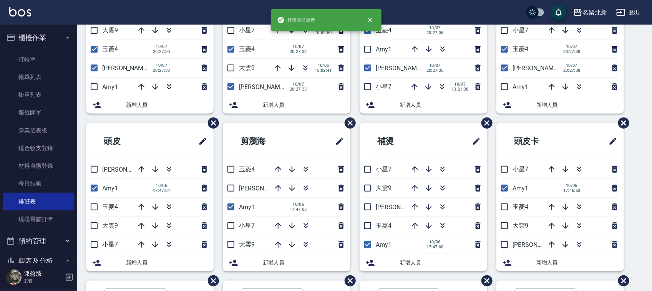
drag, startPoint x: 508, startPoint y: 244, endPoint x: 507, endPoint y: 210, distance: 33.4
click at [508, 241] on input "checkbox" at bounding box center [504, 245] width 16 height 16
checkbox input "true"
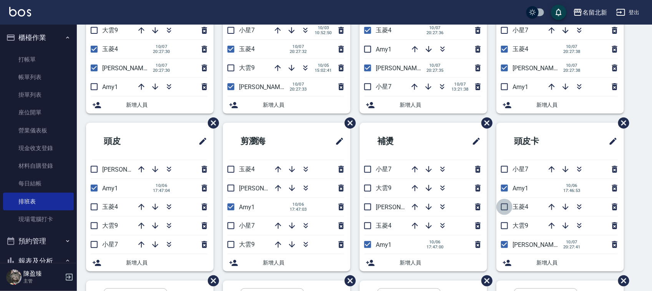
click at [505, 208] on input "checkbox" at bounding box center [504, 207] width 16 height 16
checkbox input "false"
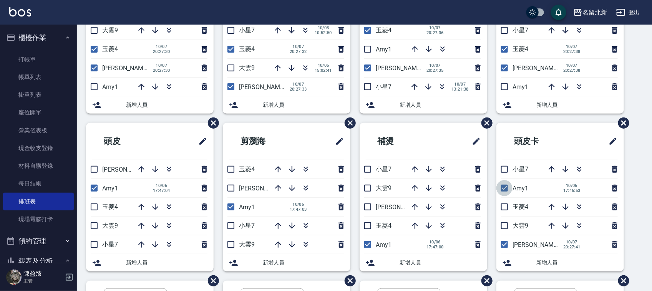
click at [506, 191] on input "checkbox" at bounding box center [504, 188] width 16 height 16
checkbox input "false"
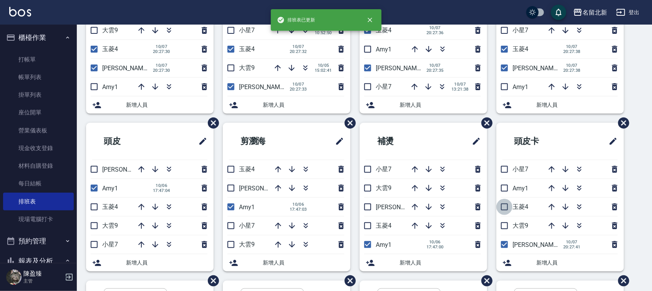
click at [504, 209] on input "checkbox" at bounding box center [504, 207] width 16 height 16
checkbox input "true"
click at [365, 226] on input "checkbox" at bounding box center [368, 226] width 16 height 16
checkbox input "true"
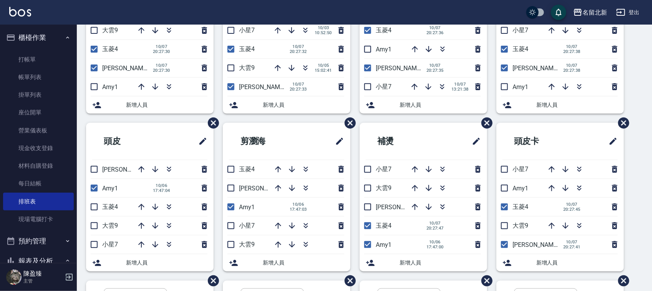
click at [369, 208] on input "checkbox" at bounding box center [368, 207] width 16 height 16
checkbox input "true"
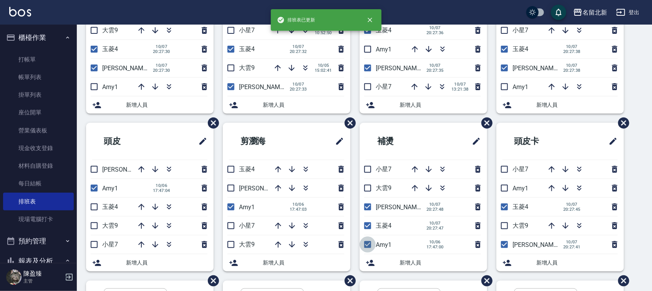
drag, startPoint x: 370, startPoint y: 210, endPoint x: 369, endPoint y: 247, distance: 36.5
click at [369, 247] on input "checkbox" at bounding box center [368, 245] width 16 height 16
checkbox input "false"
click at [232, 191] on input "checkbox" at bounding box center [231, 188] width 16 height 16
checkbox input "true"
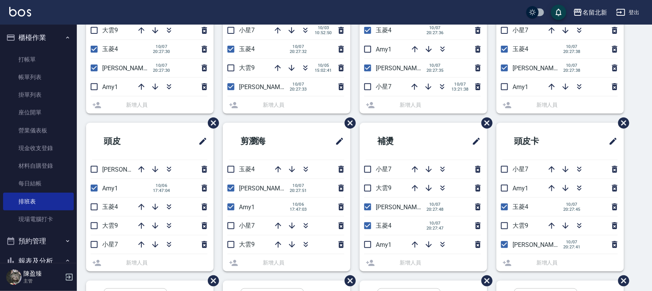
click at [231, 170] on input "checkbox" at bounding box center [231, 169] width 16 height 16
checkbox input "true"
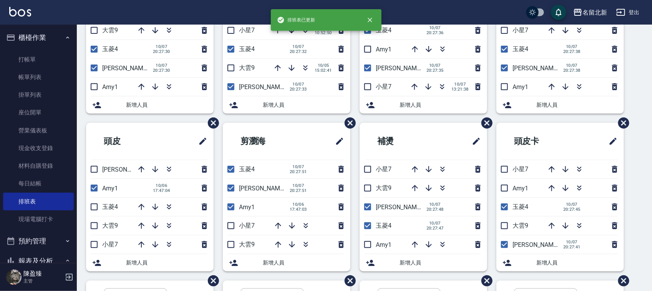
click at [231, 209] on input "checkbox" at bounding box center [231, 207] width 16 height 16
checkbox input "false"
click at [96, 166] on input "checkbox" at bounding box center [94, 169] width 16 height 16
checkbox input "true"
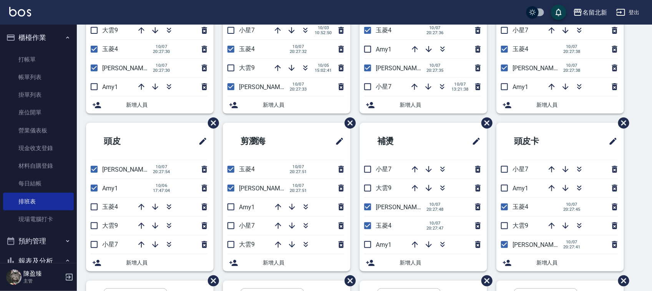
click at [93, 207] on input "checkbox" at bounding box center [94, 207] width 16 height 16
checkbox input "true"
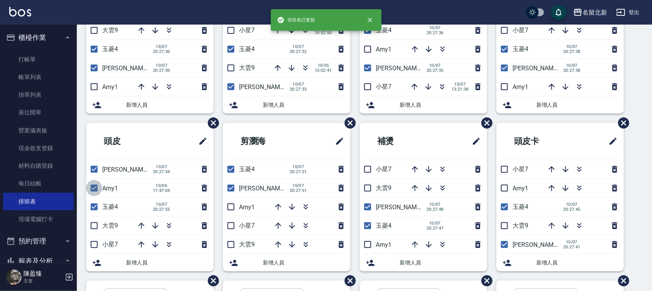
click at [96, 189] on input "checkbox" at bounding box center [94, 188] width 16 height 16
checkbox input "false"
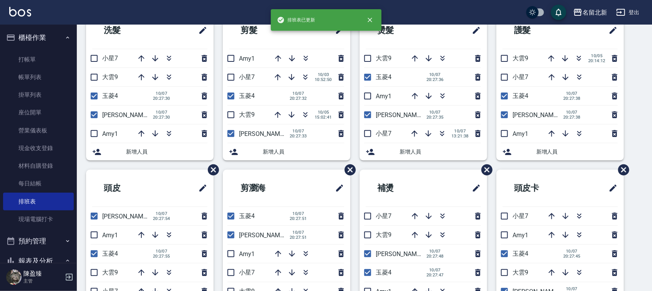
scroll to position [48, 0]
